Goal: Task Accomplishment & Management: Use online tool/utility

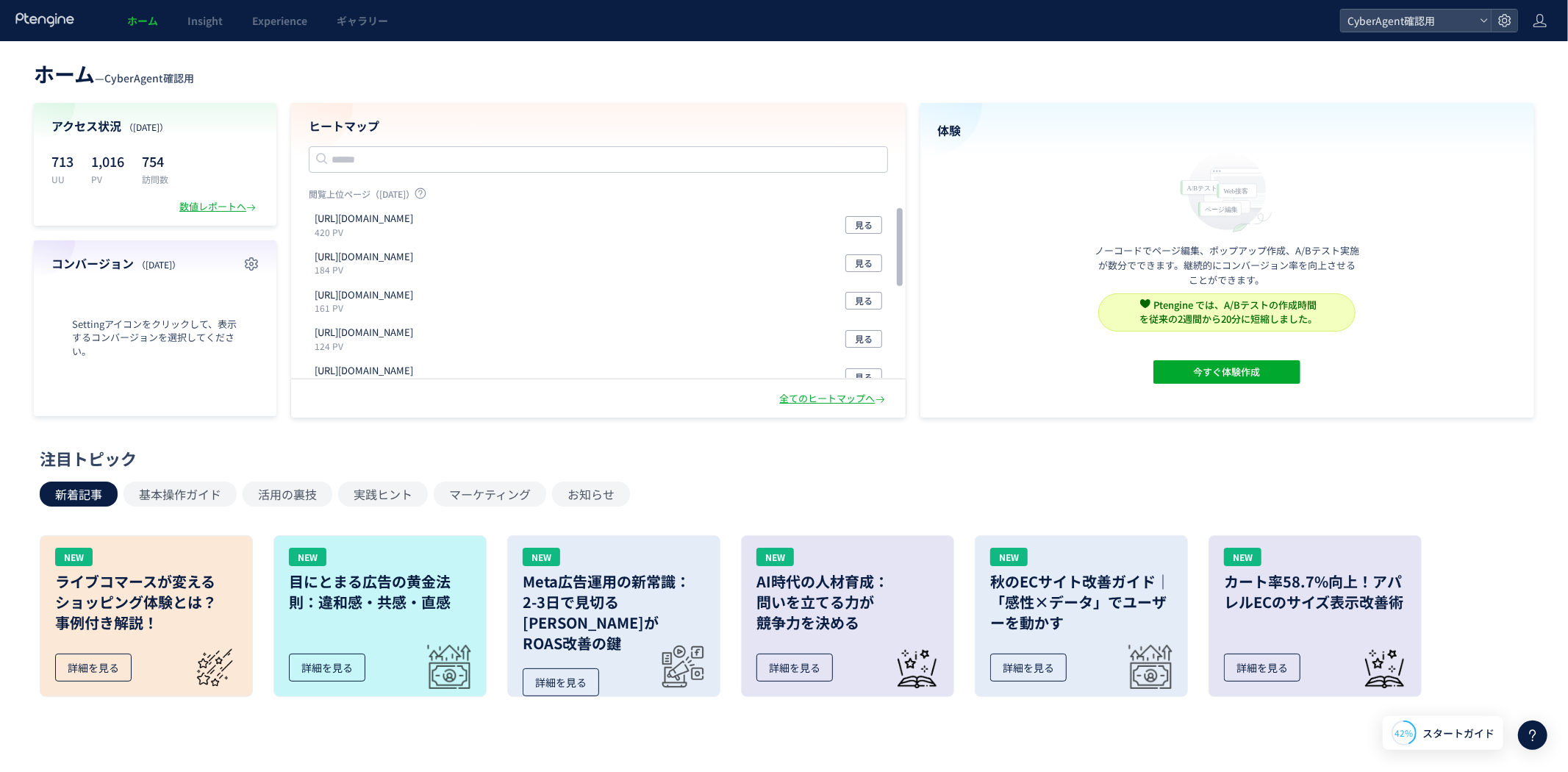
click at [696, 65] on header "ホーム — CyberAgent確認用" at bounding box center [783, 72] width 1500 height 33
click at [1179, 373] on button "今すぐ体験作成" at bounding box center [1227, 372] width 147 height 24
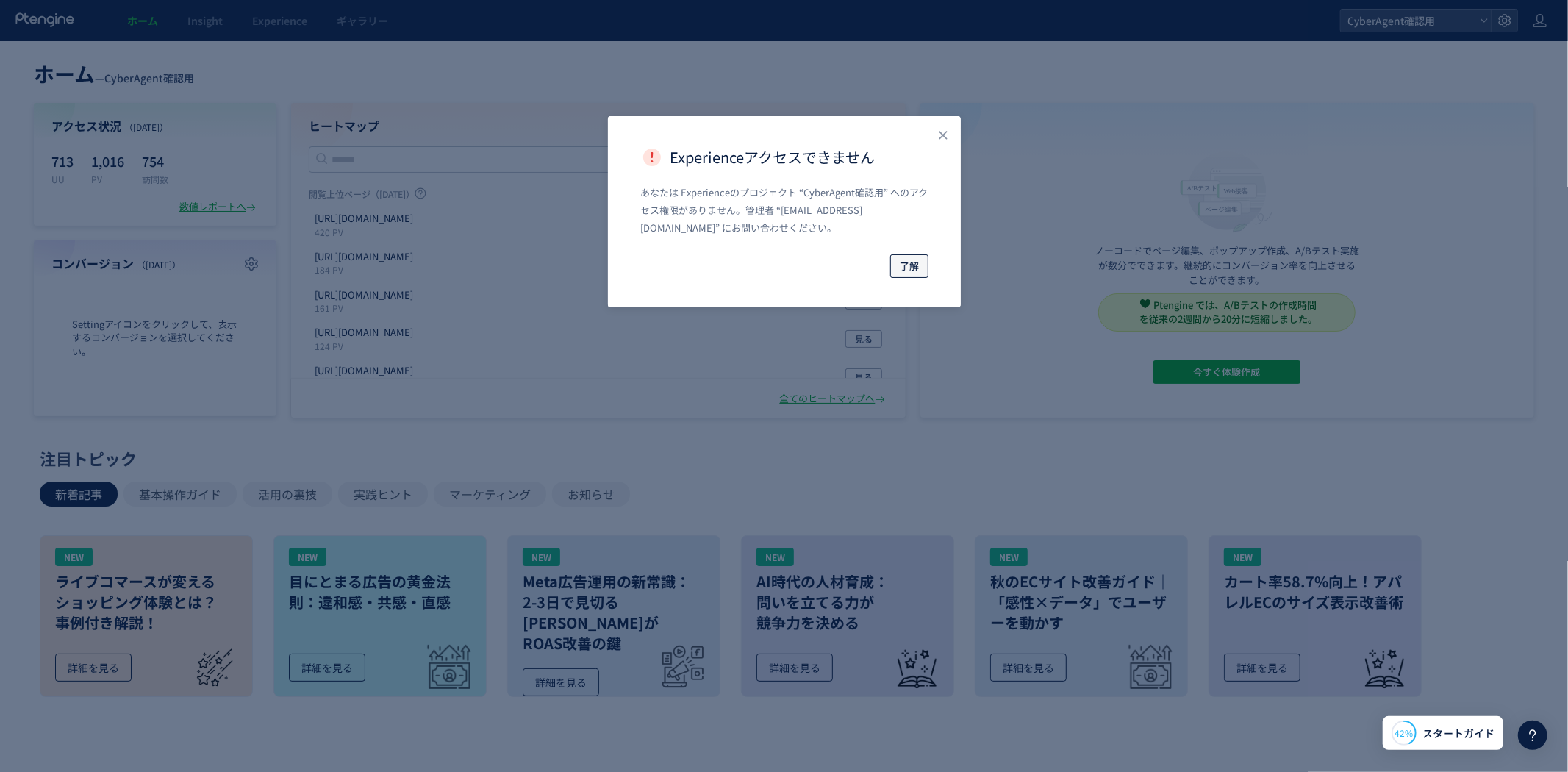
click at [900, 260] on span "了解" at bounding box center [910, 266] width 19 height 24
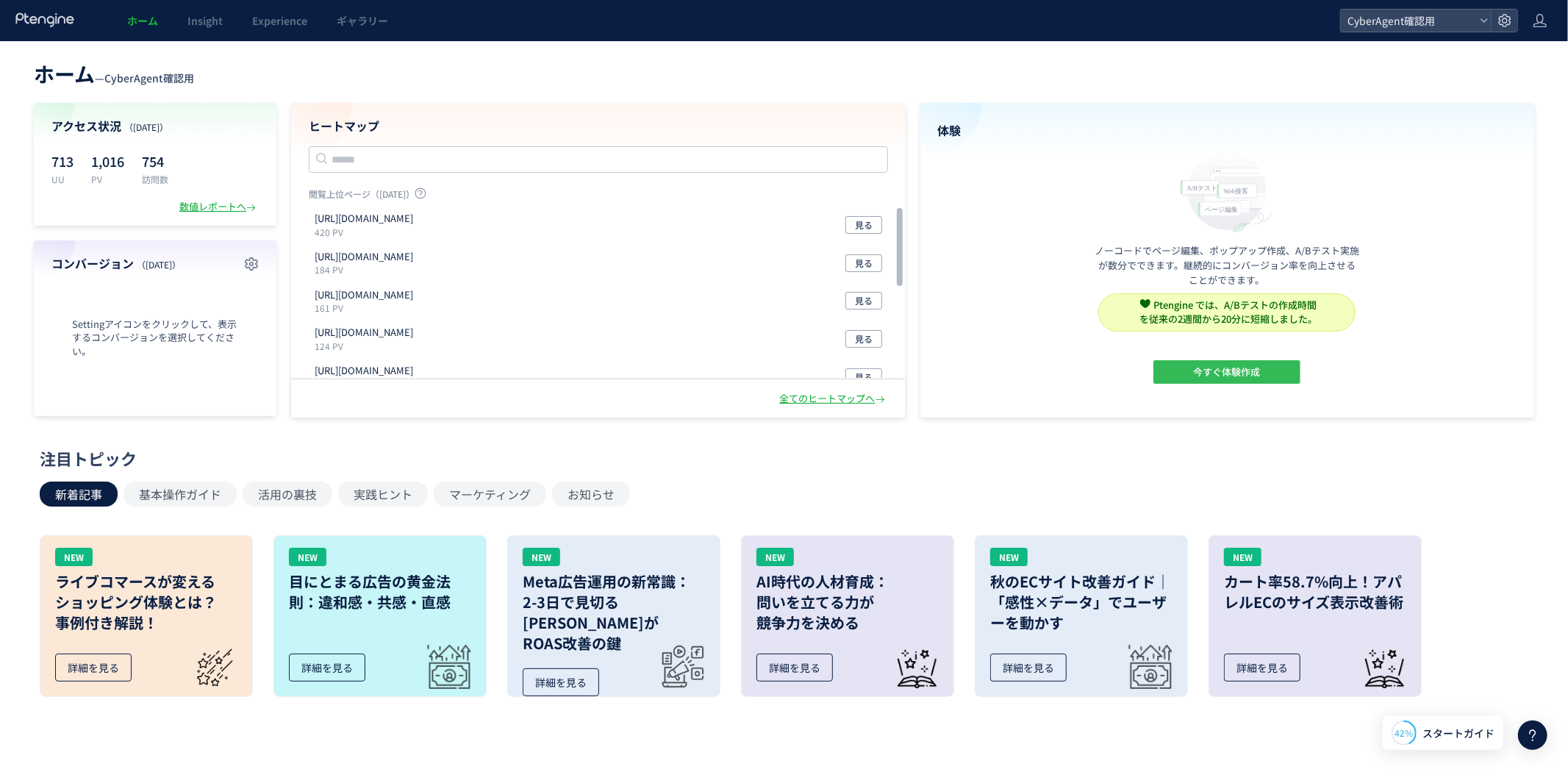
click at [1192, 377] on button "今すぐ体験作成" at bounding box center [1227, 372] width 147 height 24
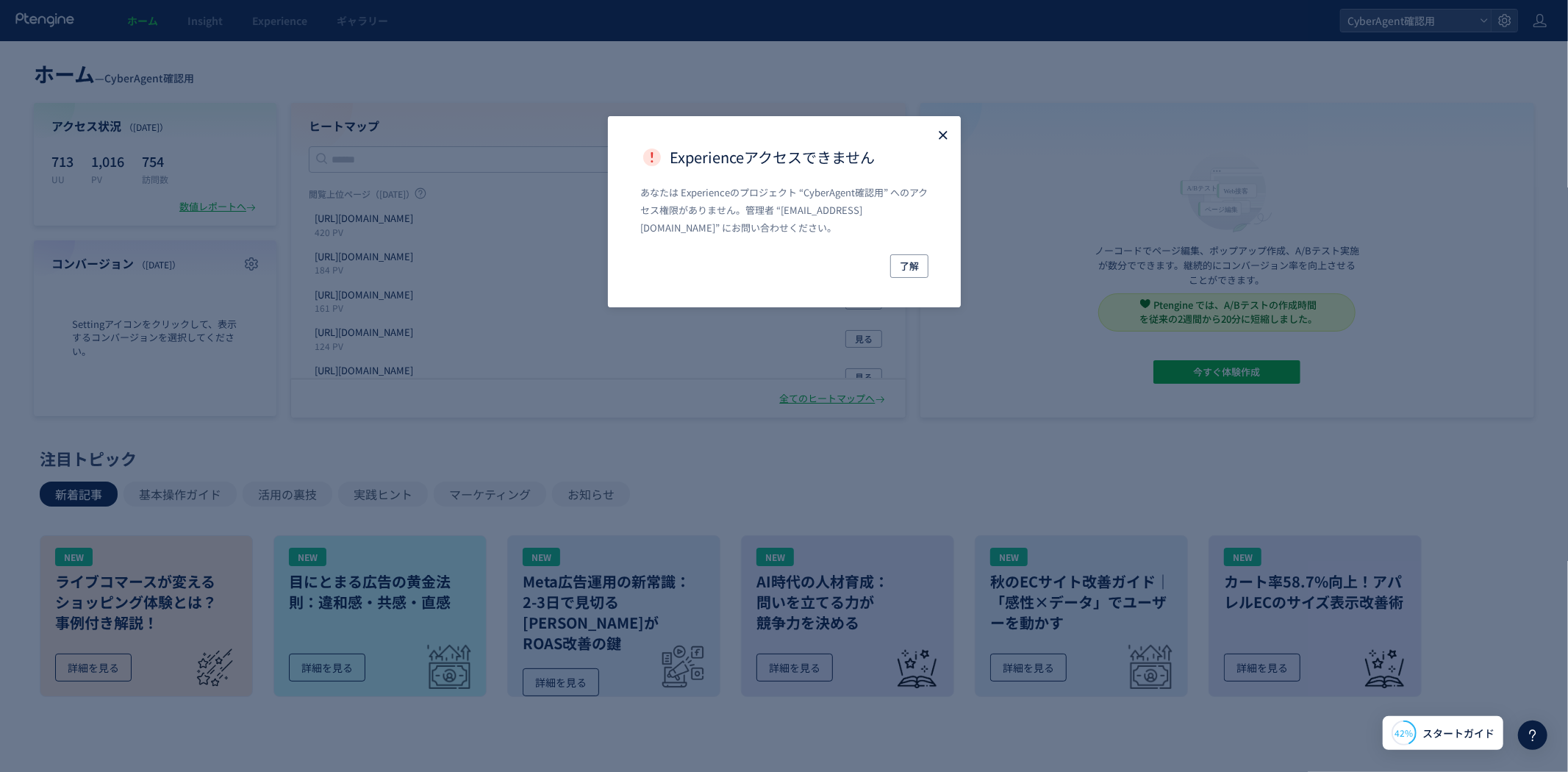
click at [937, 133] on icon "Close" at bounding box center [943, 135] width 15 height 15
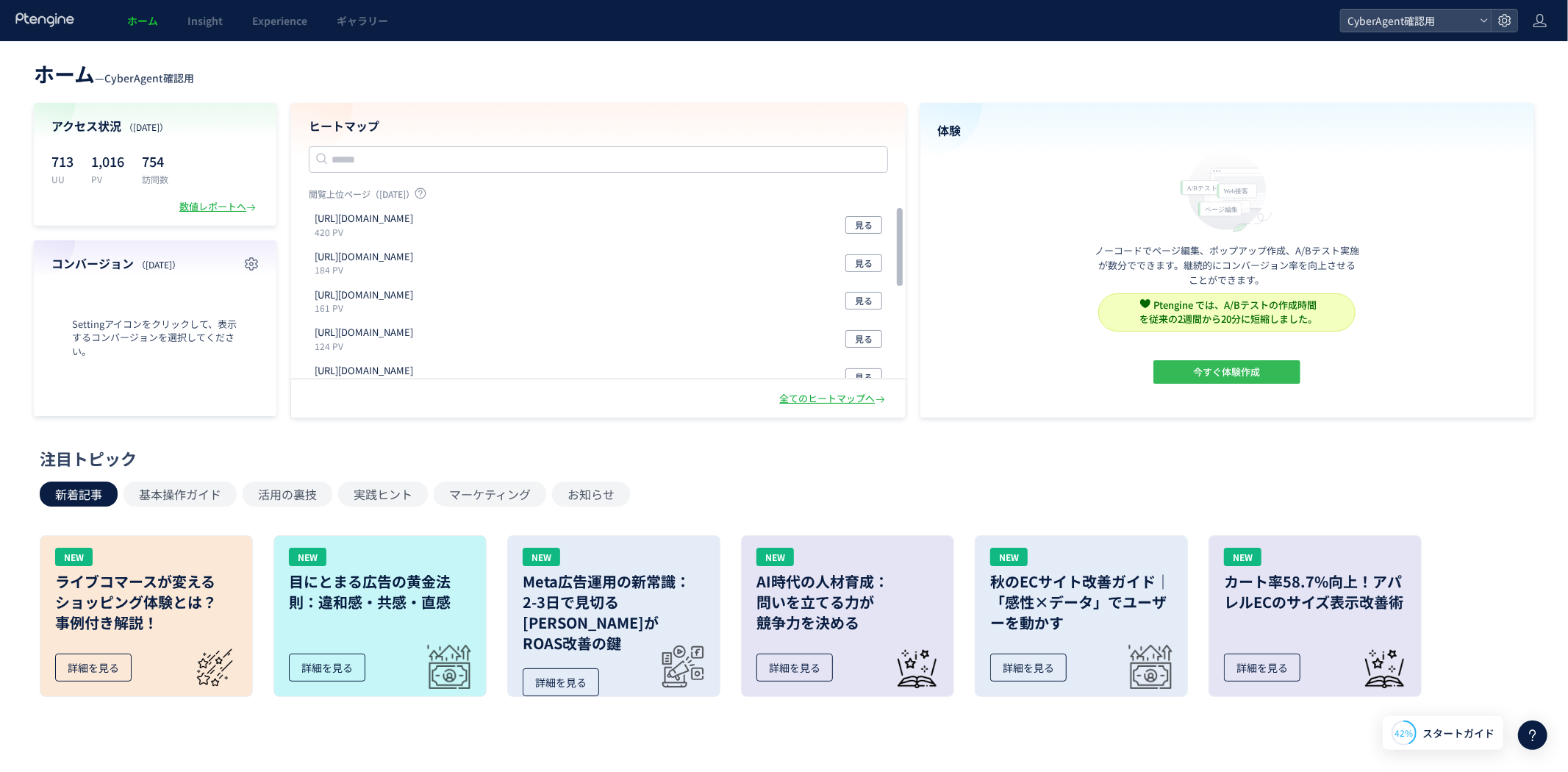
click at [1192, 371] on button "今すぐ体験作成" at bounding box center [1227, 372] width 147 height 24
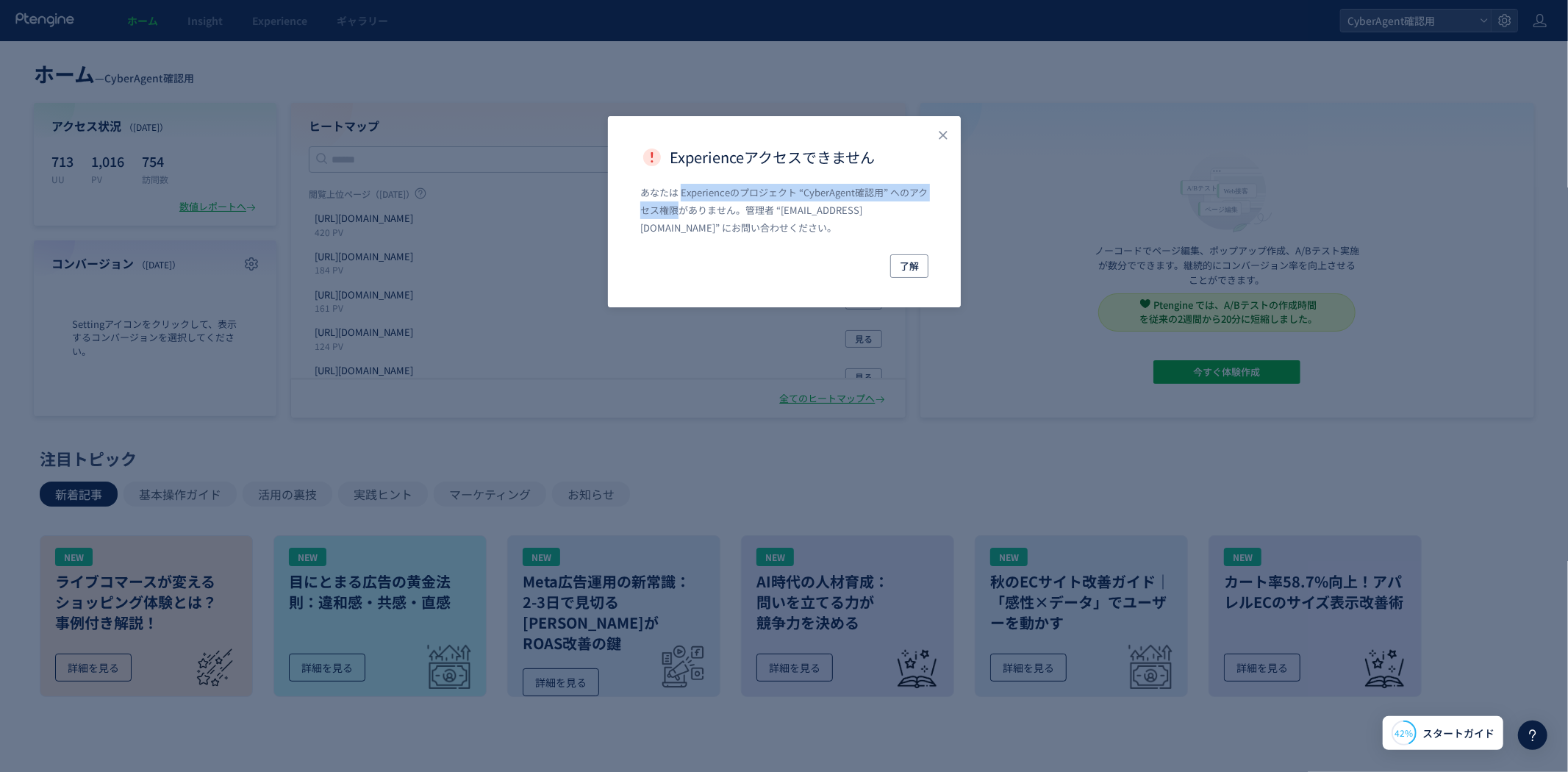
drag, startPoint x: 673, startPoint y: 192, endPoint x: 676, endPoint y: 210, distance: 18.2
click at [676, 210] on p "あなたは Experienceのプロジェクト “CyberAgent確認用” へのアクセス権限がありません。管理者 “[EMAIL_ADDRESS][DOMA…" at bounding box center [784, 210] width 288 height 53
copy p "Experienceのプロジェクト “CyberAgent確認用” へのアクセス権限"
